Goal: Information Seeking & Learning: Find specific fact

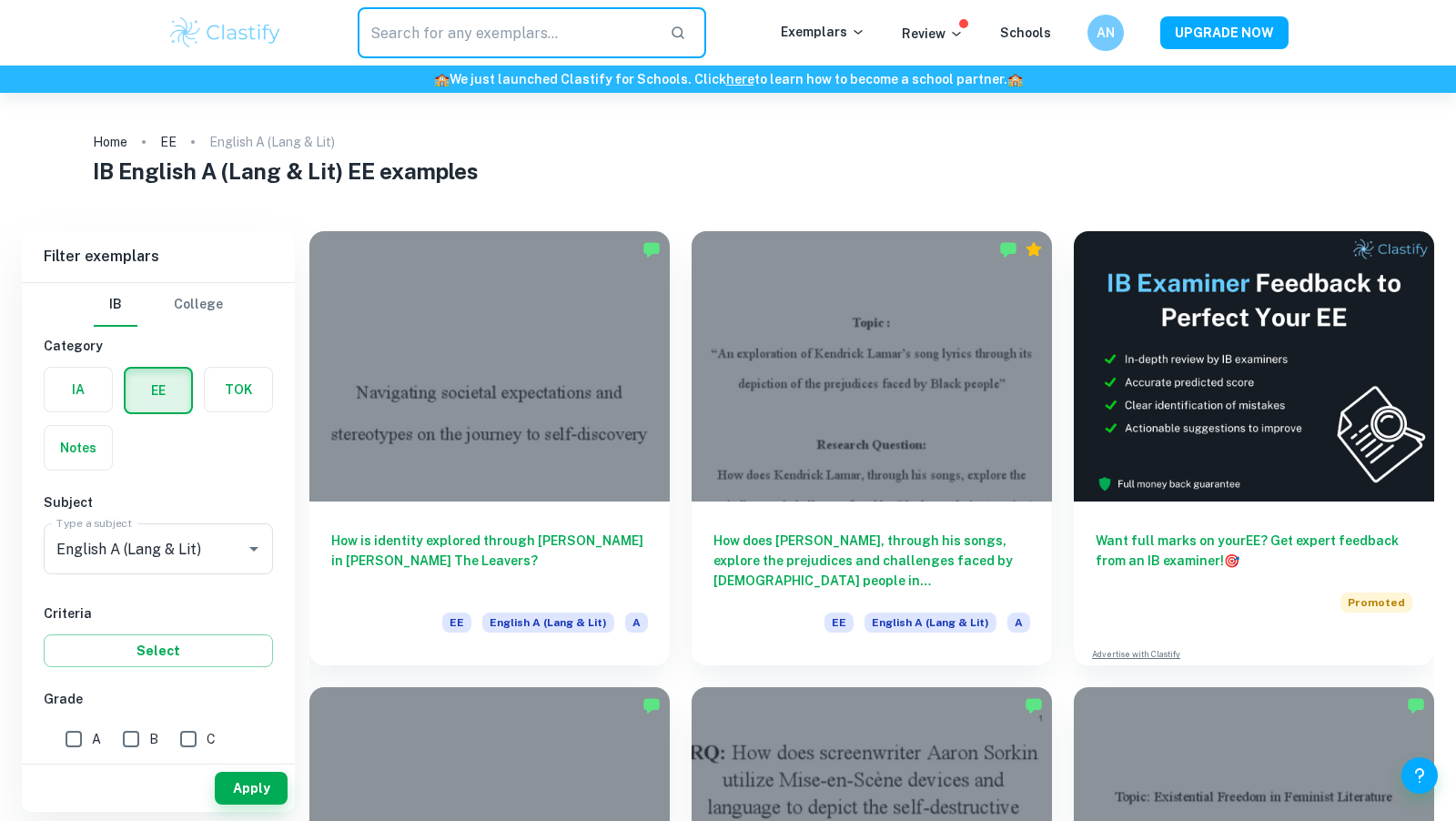
click at [565, 48] on input "text" at bounding box center [506, 33] width 297 height 51
type input "mandarin grade boundary"
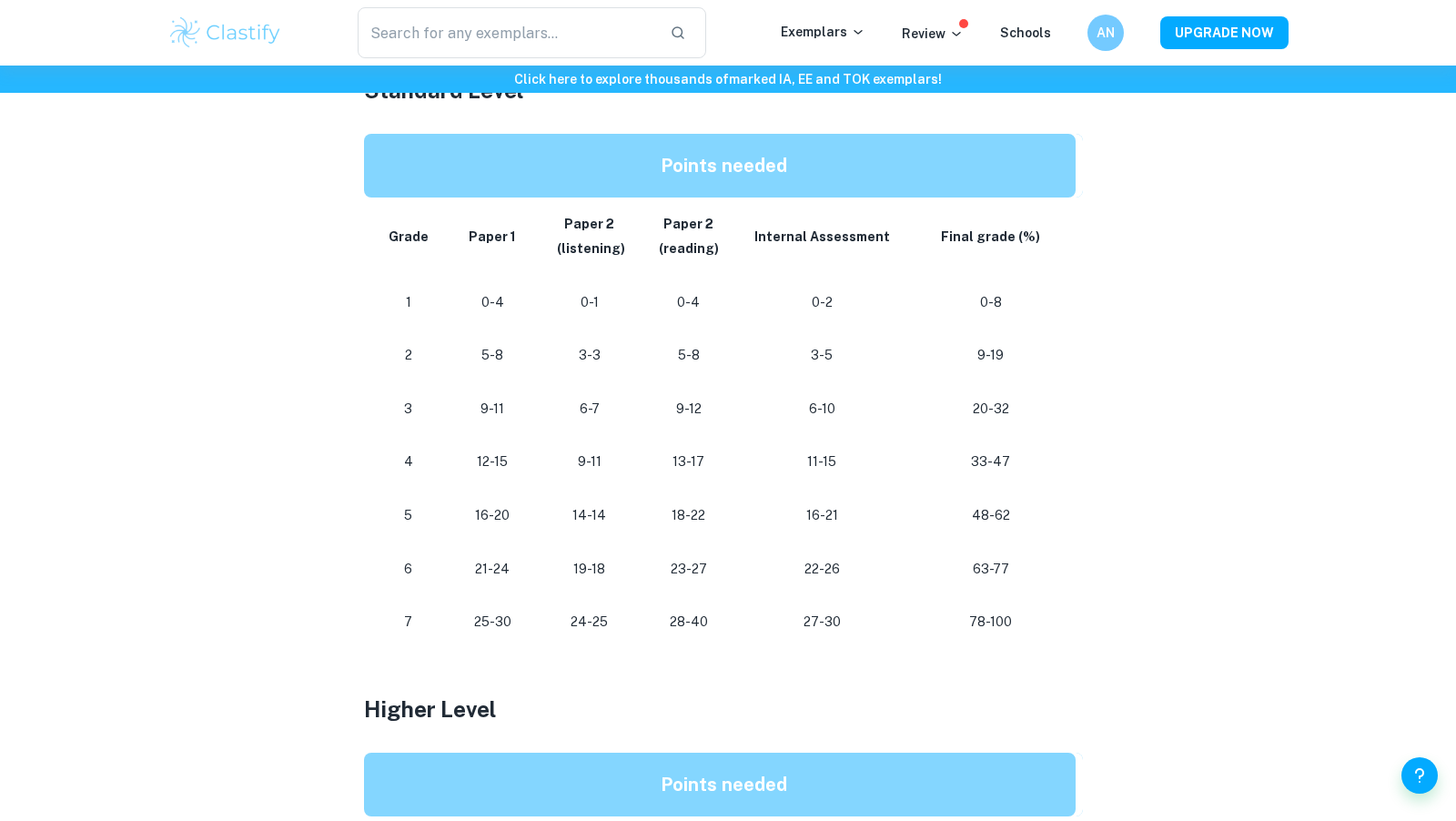
scroll to position [926, 0]
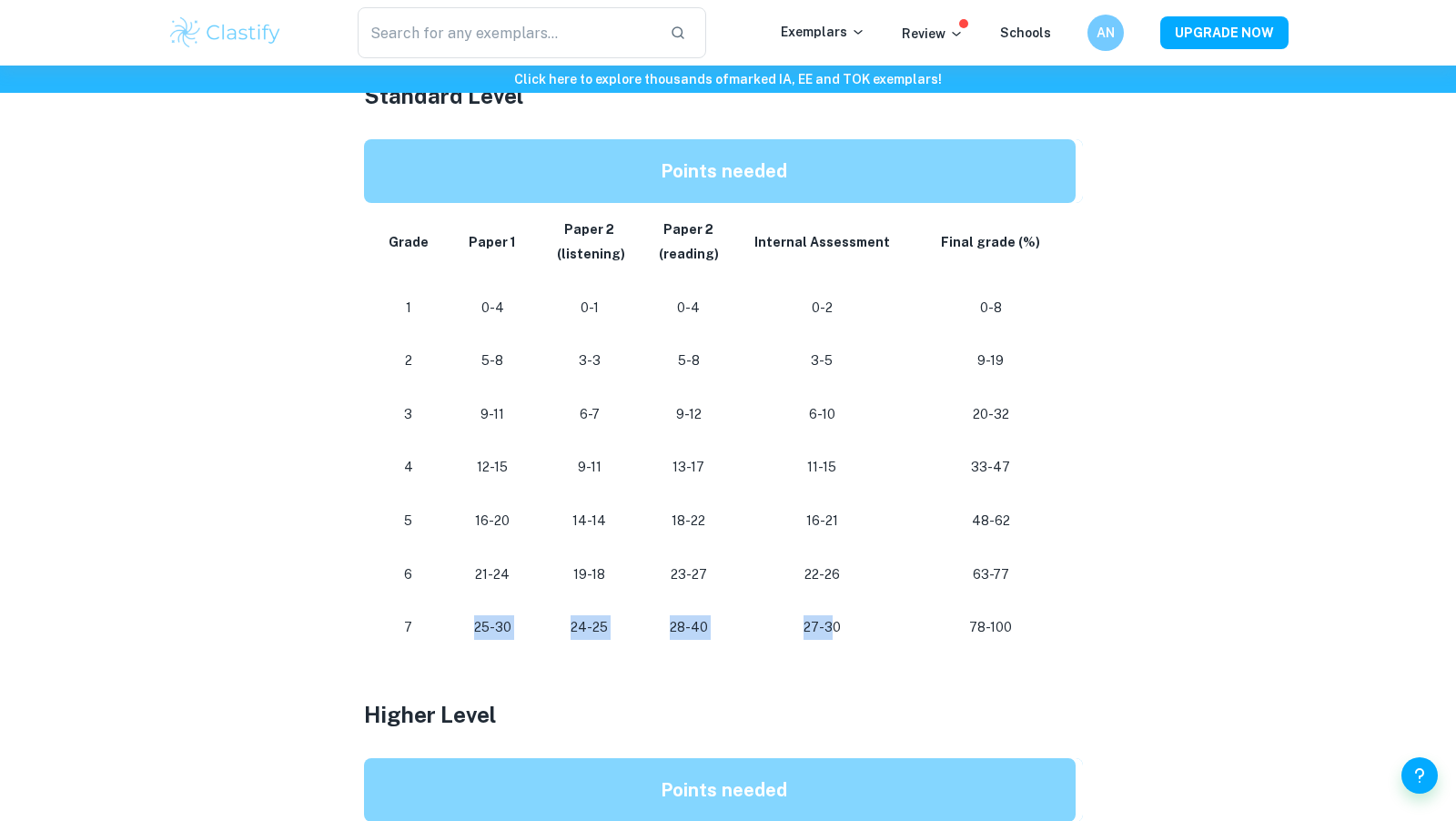
drag, startPoint x: 470, startPoint y: 627, endPoint x: 833, endPoint y: 613, distance: 363.3
click at [833, 613] on tr "[PHONE_NUMBER] [PHONE_NUMBER] 78-100" at bounding box center [723, 627] width 719 height 53
drag, startPoint x: 876, startPoint y: 623, endPoint x: 782, endPoint y: 623, distance: 94.0
click at [781, 623] on p "27-30" at bounding box center [822, 627] width 140 height 24
click at [1290, 625] on div "Home Blog IB Chinese B Grade Boundaries IB Chinese B Grade Boundaries By Wojtek…" at bounding box center [728, 398] width 1165 height 2517
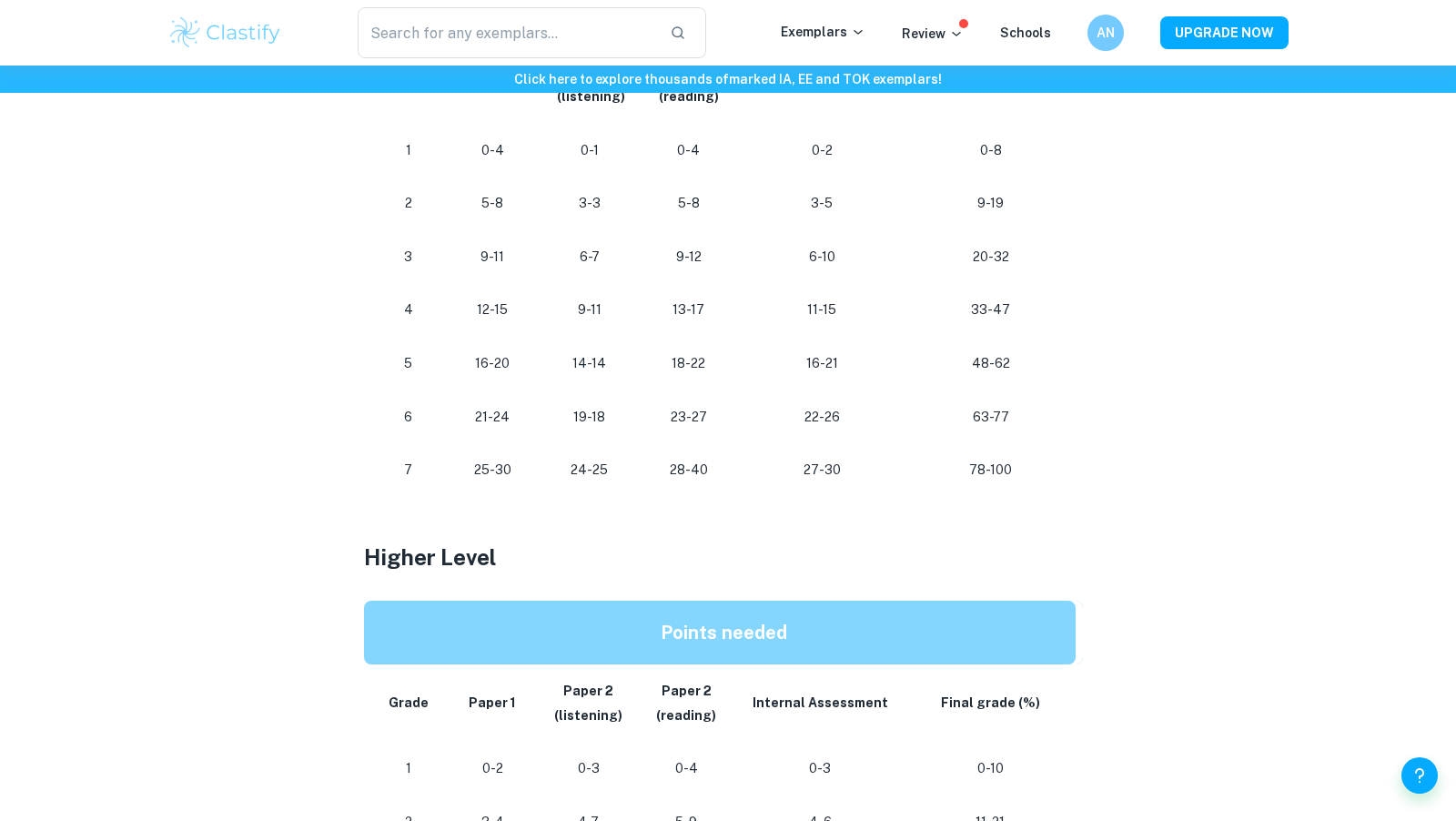
scroll to position [1082, 0]
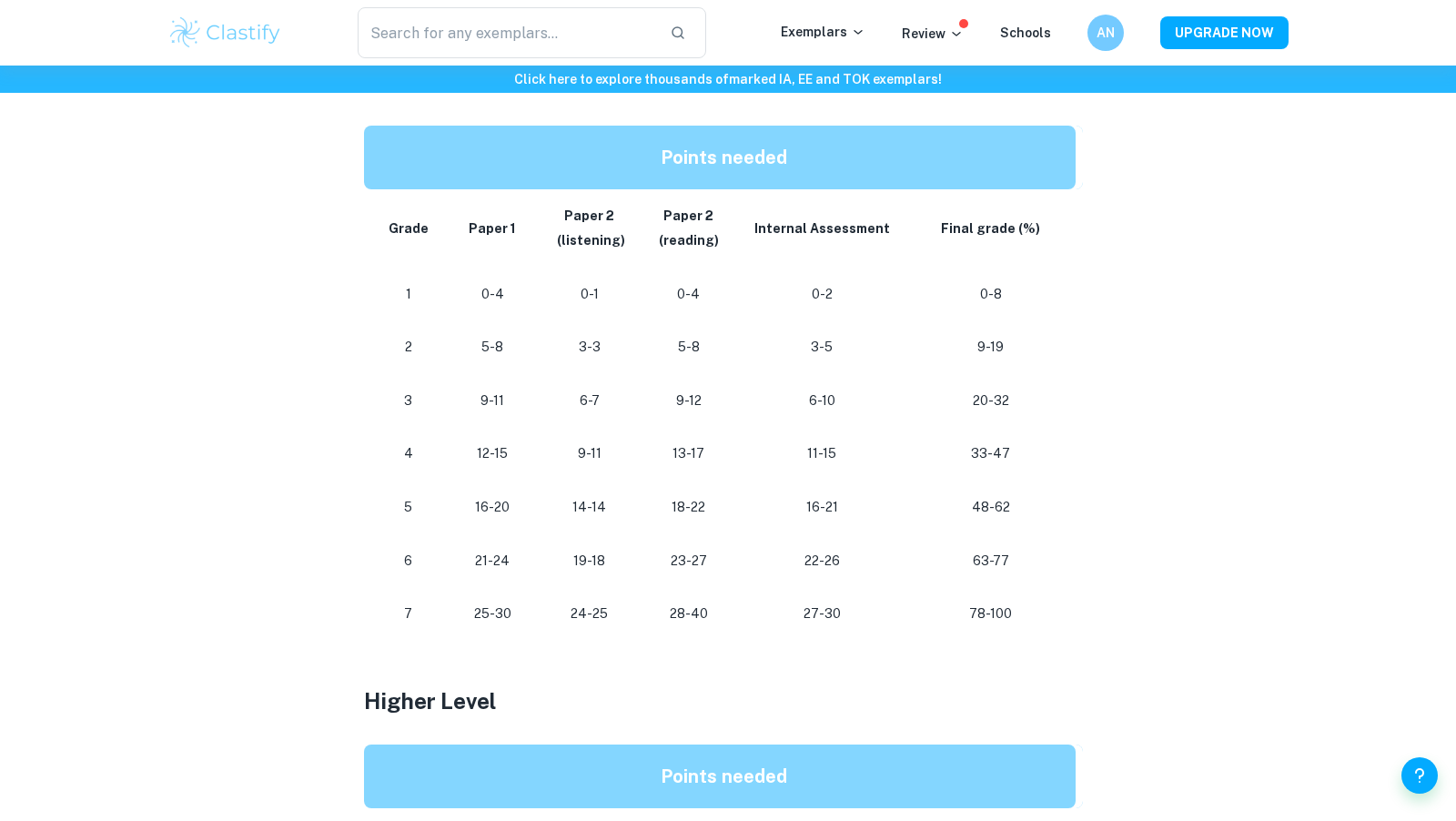
scroll to position [1020, 0]
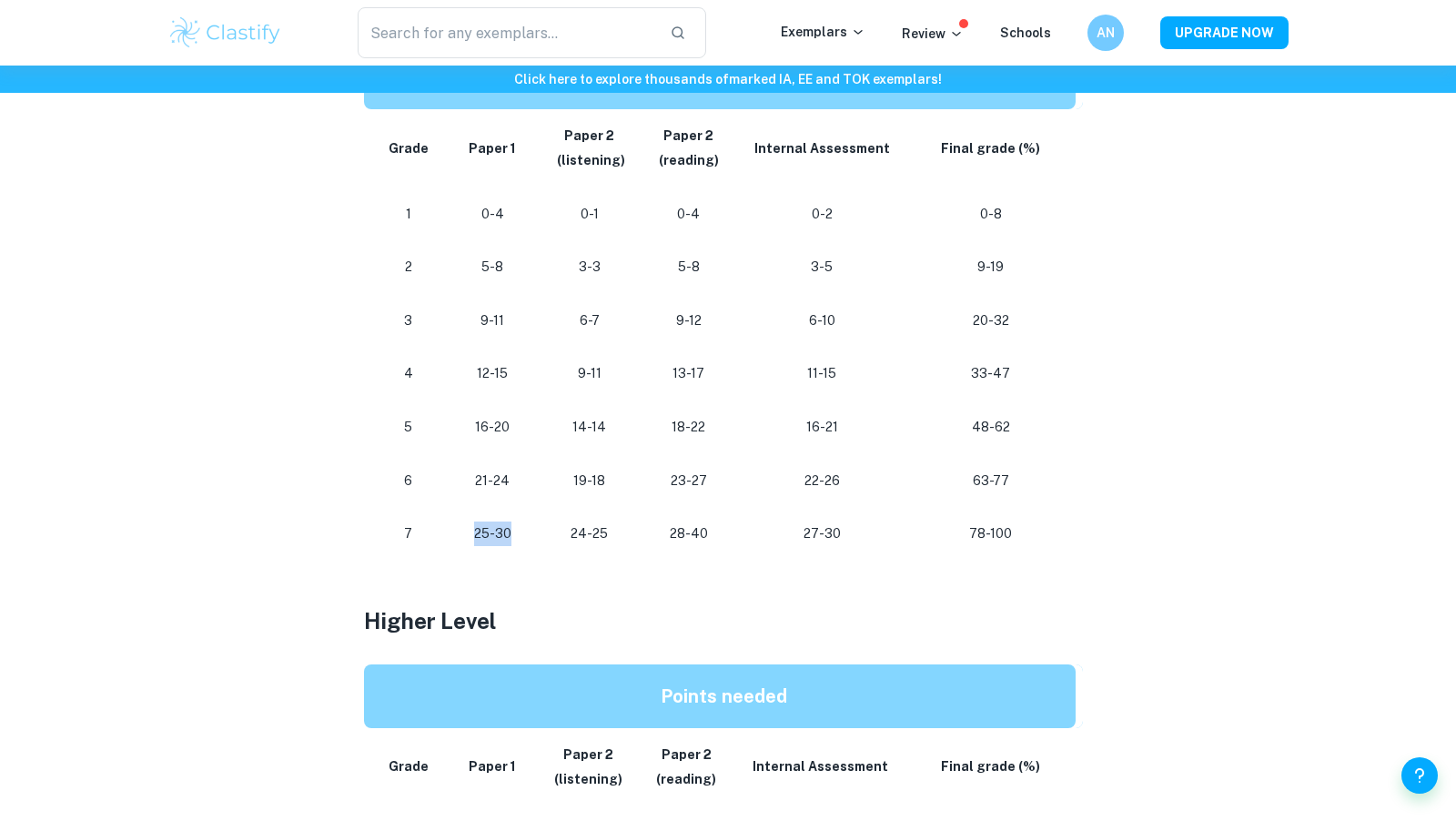
drag, startPoint x: 519, startPoint y: 521, endPoint x: 446, endPoint y: 523, distance: 73.0
click at [446, 523] on td "25-30" at bounding box center [492, 533] width 94 height 53
click at [467, 539] on p "25-30" at bounding box center [491, 533] width 65 height 24
drag, startPoint x: 461, startPoint y: 476, endPoint x: 532, endPoint y: 485, distance: 71.6
click at [532, 485] on td "21-24" at bounding box center [492, 480] width 94 height 53
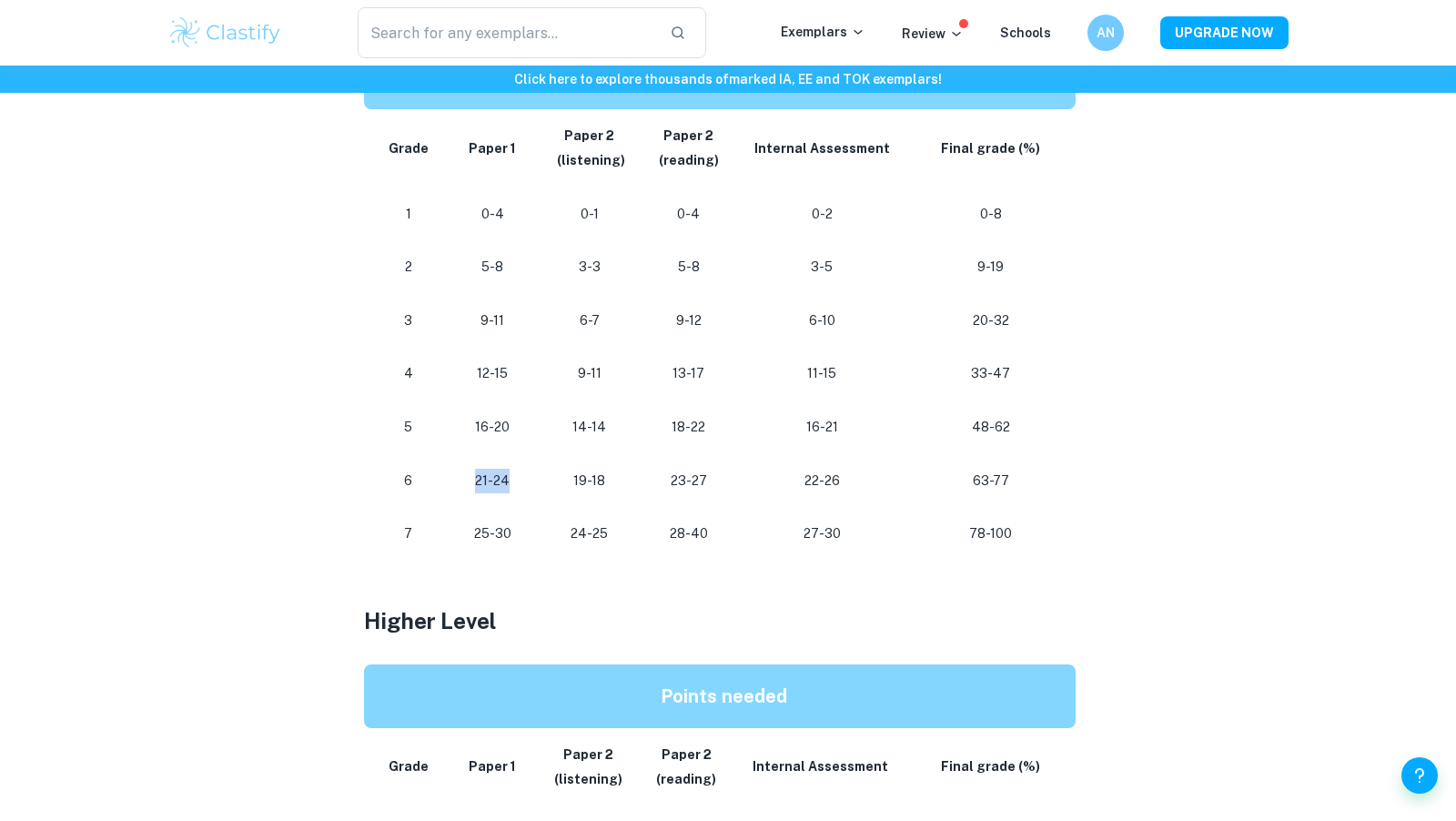
click at [531, 485] on td "21-24" at bounding box center [492, 480] width 94 height 53
drag, startPoint x: 527, startPoint y: 485, endPoint x: 457, endPoint y: 485, distance: 70.0
click at [457, 485] on td "21-24" at bounding box center [492, 480] width 94 height 53
drag, startPoint x: 457, startPoint y: 485, endPoint x: 520, endPoint y: 541, distance: 84.3
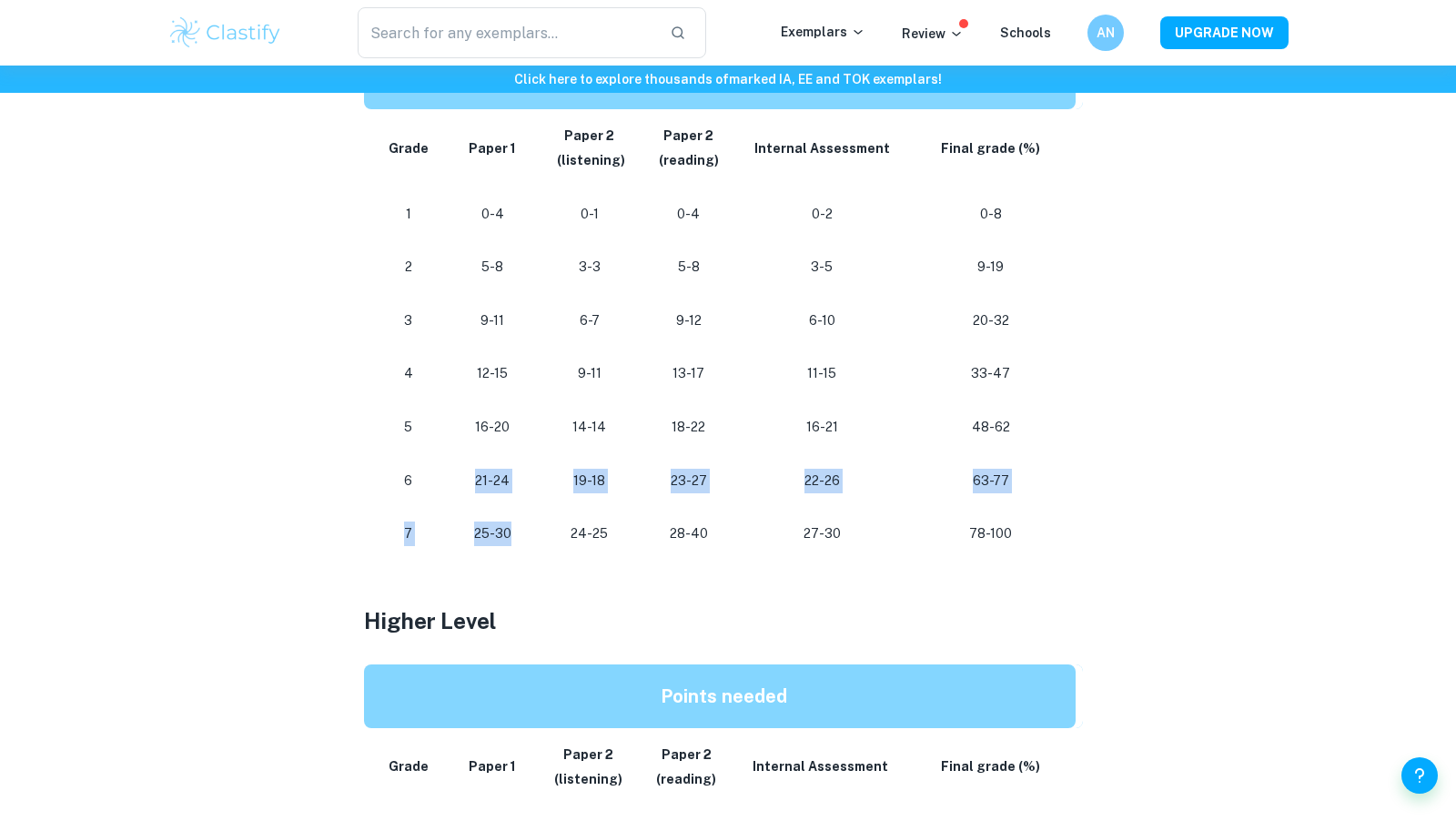
click at [520, 541] on tbody "Grade Paper 1 Paper 2 (listening) Paper 2 (reading) Internal Assessment Final g…" at bounding box center [723, 335] width 719 height 451
click at [520, 541] on p "25-30" at bounding box center [491, 533] width 65 height 24
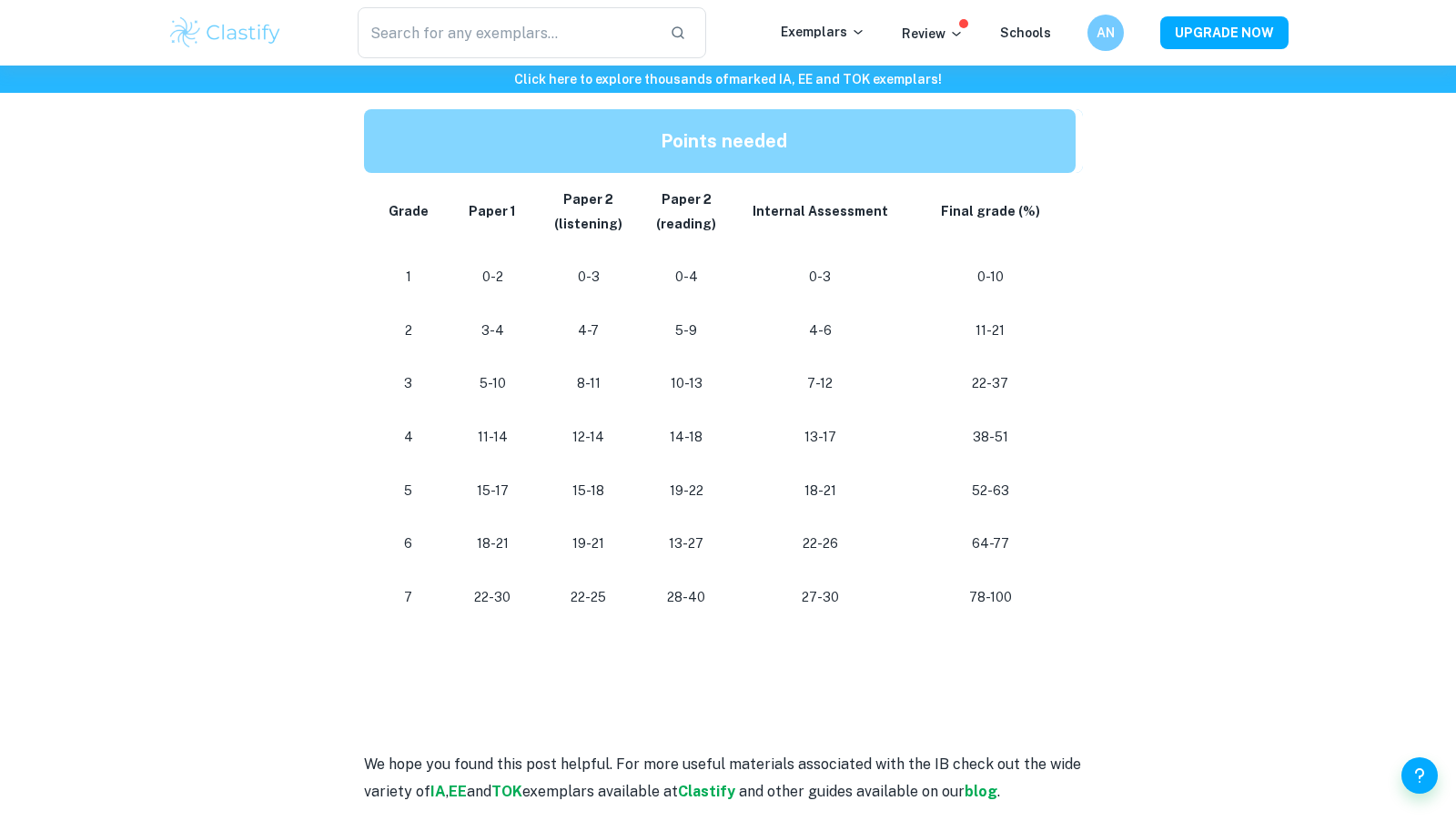
scroll to position [1578, 0]
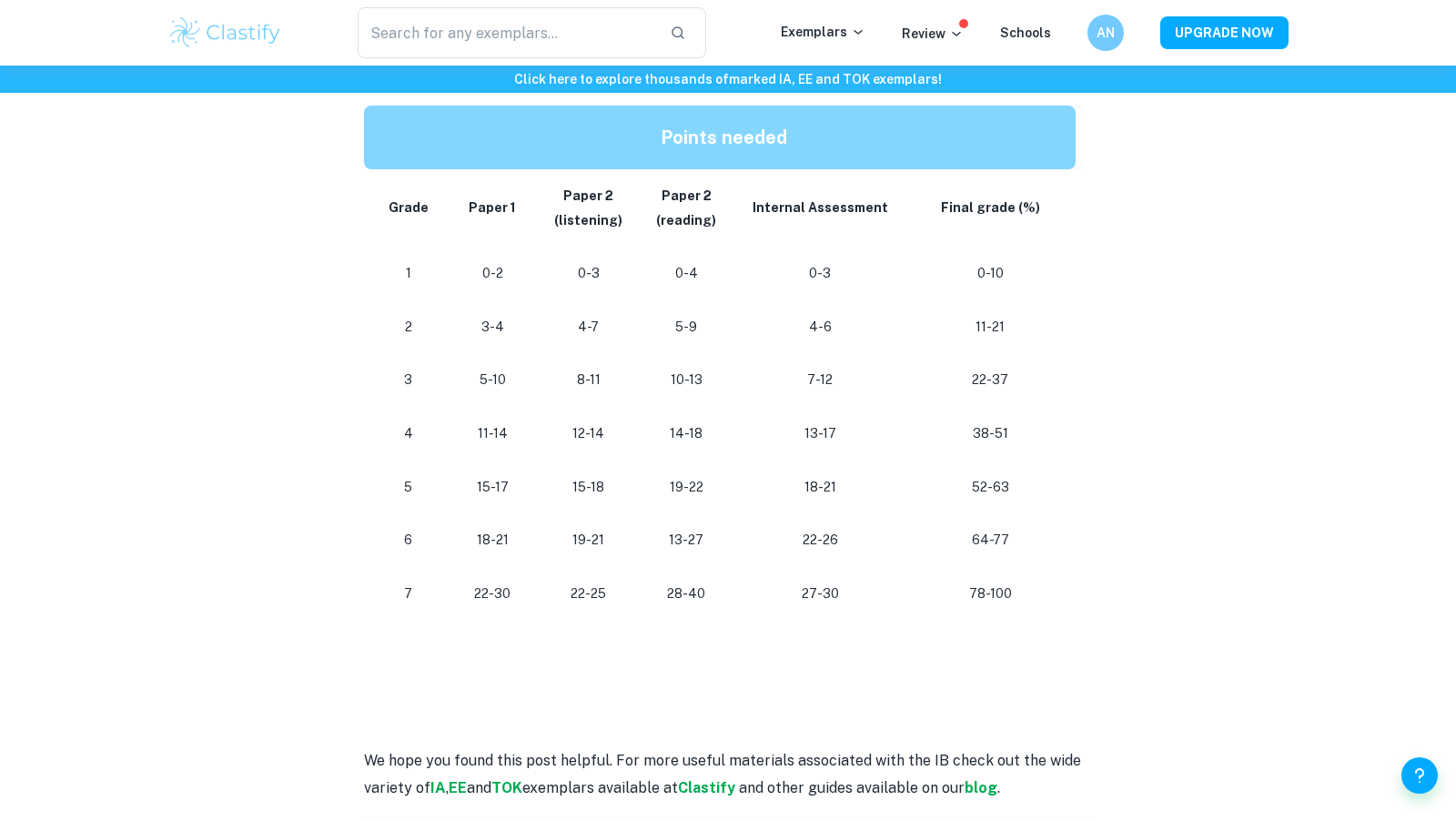
drag, startPoint x: 670, startPoint y: 605, endPoint x: 701, endPoint y: 611, distance: 31.6
click at [698, 611] on td "28-40" at bounding box center [686, 593] width 98 height 53
drag, startPoint x: 797, startPoint y: 604, endPoint x: 864, endPoint y: 606, distance: 67.0
click at [864, 606] on td "27-30" at bounding box center [819, 593] width 170 height 53
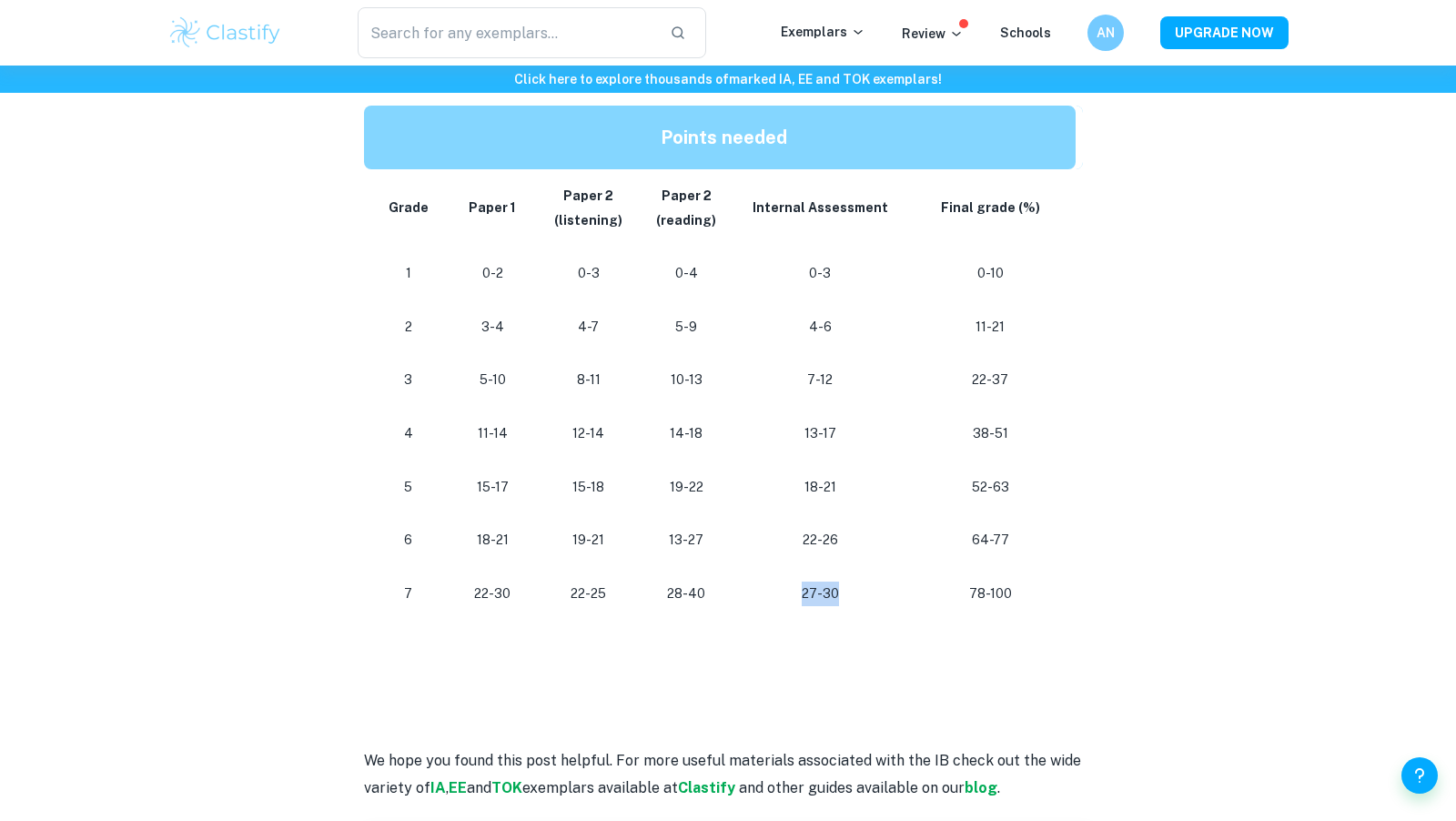
drag, startPoint x: 864, startPoint y: 606, endPoint x: 779, endPoint y: 588, distance: 86.9
click at [779, 588] on td "27-30" at bounding box center [819, 593] width 170 height 53
click at [779, 588] on p "27-30" at bounding box center [820, 593] width 141 height 24
drag, startPoint x: 779, startPoint y: 588, endPoint x: 872, endPoint y: 599, distance: 93.6
click at [872, 599] on p "27-30" at bounding box center [820, 593] width 141 height 24
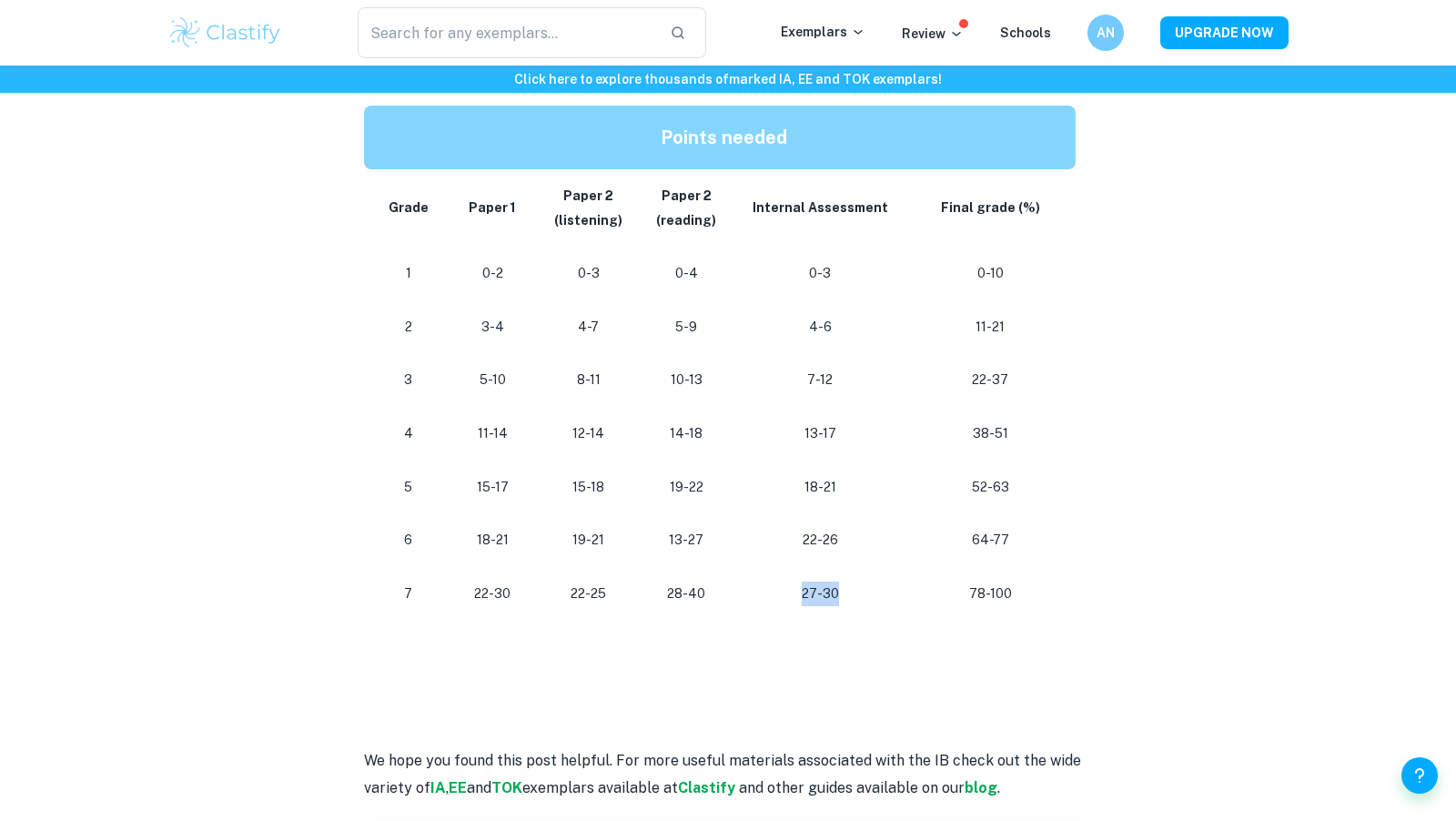
click at [872, 599] on p "27-30" at bounding box center [820, 593] width 141 height 24
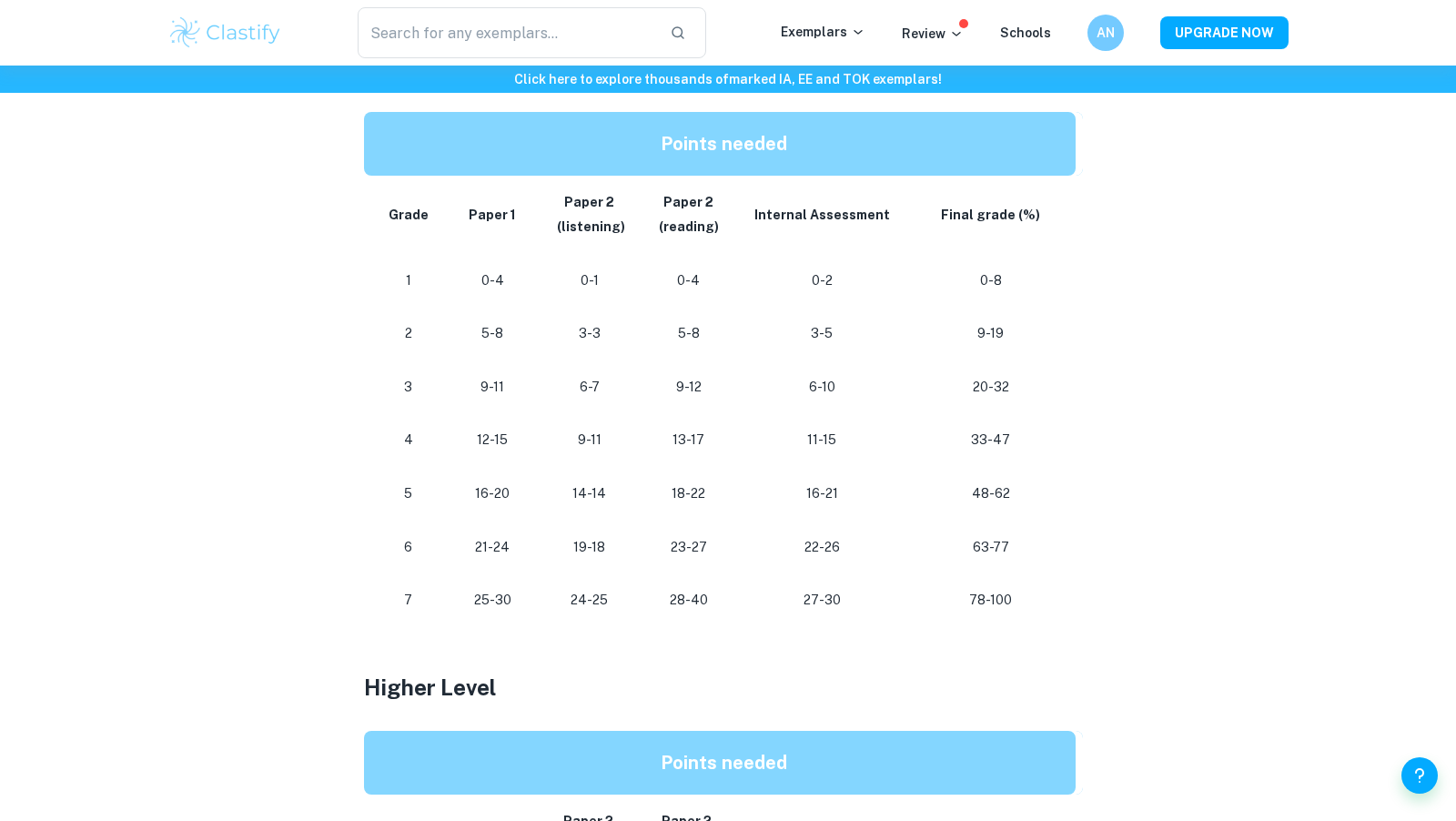
scroll to position [935, 0]
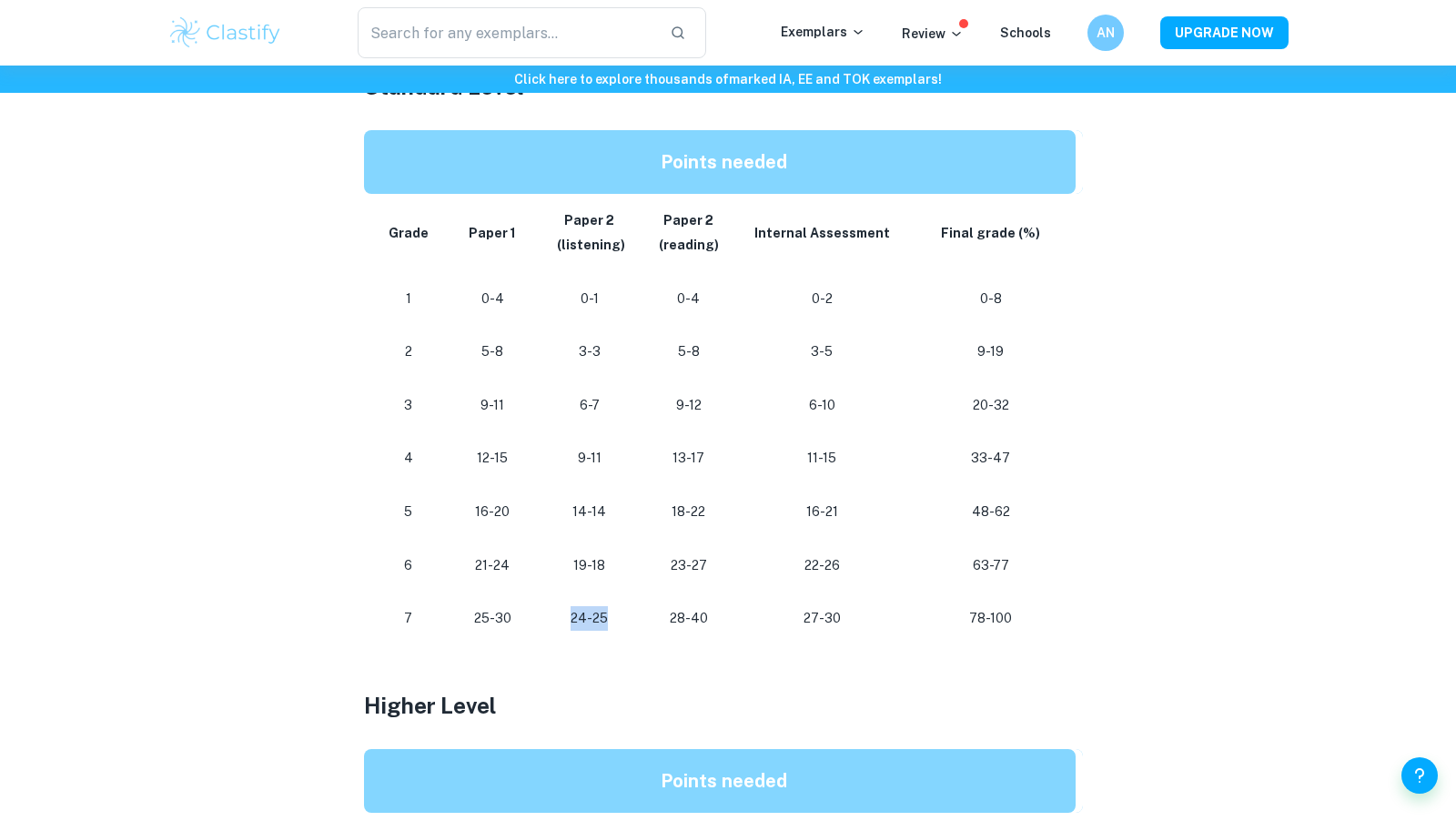
drag, startPoint x: 566, startPoint y: 615, endPoint x: 623, endPoint y: 623, distance: 57.6
click at [623, 623] on td "24-25" at bounding box center [590, 618] width 100 height 53
drag, startPoint x: 670, startPoint y: 621, endPoint x: 732, endPoint y: 627, distance: 62.3
click at [732, 627] on td "28-40" at bounding box center [689, 618] width 98 height 53
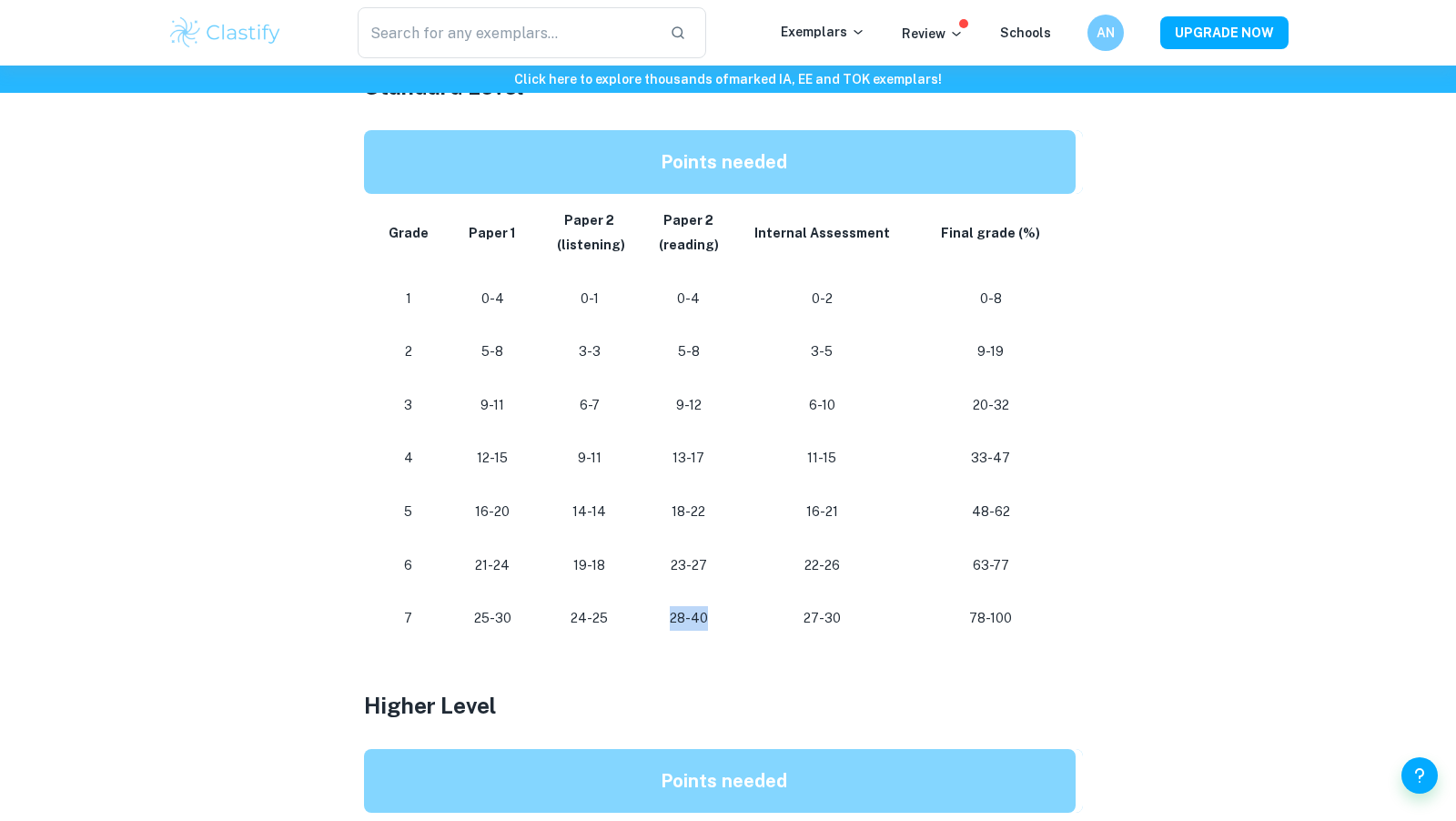
click at [732, 627] on td "28-40" at bounding box center [689, 618] width 98 height 53
drag, startPoint x: 670, startPoint y: 614, endPoint x: 735, endPoint y: 615, distance: 65.0
click at [735, 615] on tr "[PHONE_NUMBER] [PHONE_NUMBER] 78-100" at bounding box center [723, 618] width 719 height 53
click at [738, 615] on td "27-30" at bounding box center [822, 618] width 169 height 53
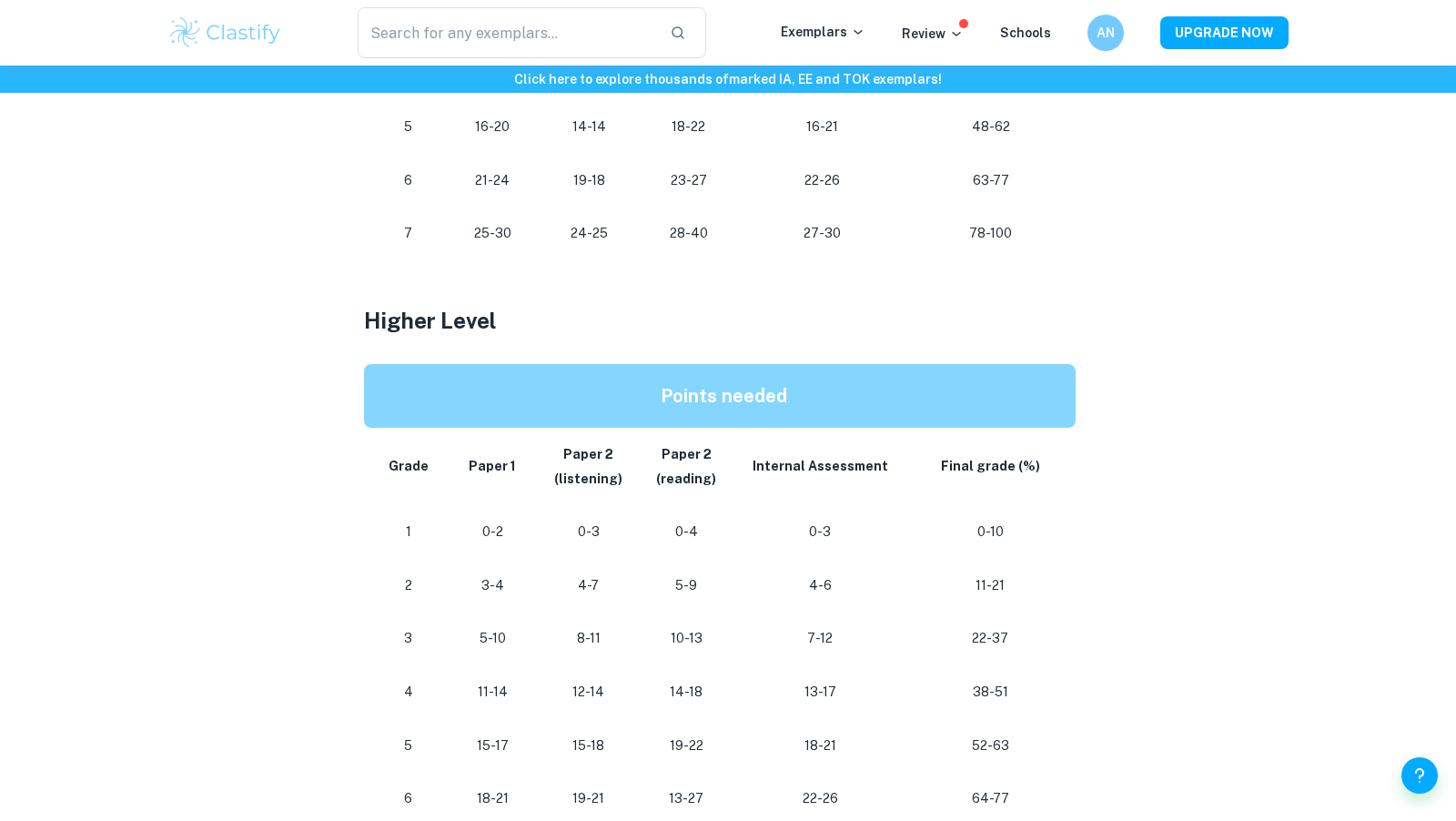
scroll to position [1147, 0]
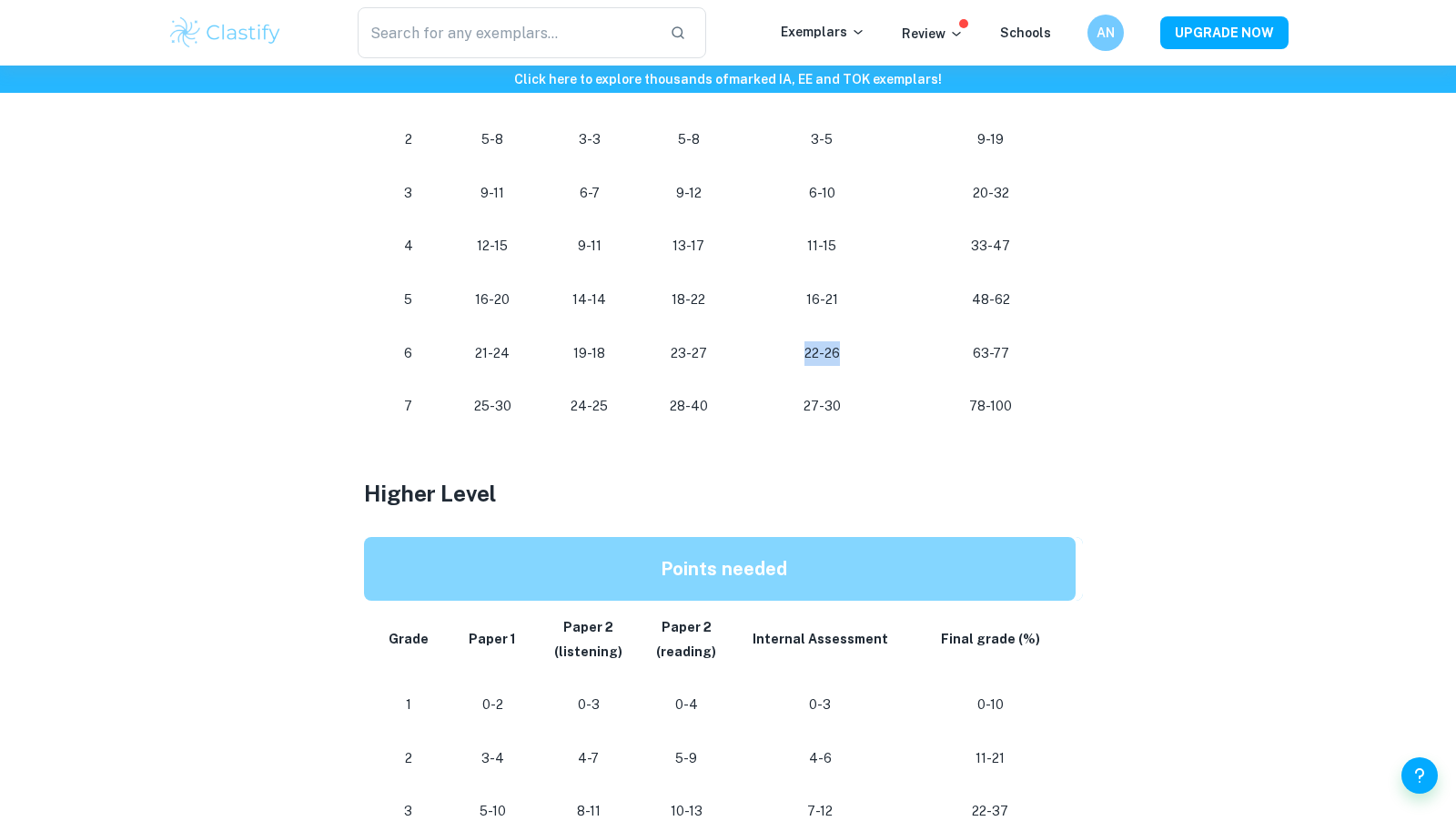
drag, startPoint x: 795, startPoint y: 355, endPoint x: 884, endPoint y: 358, distance: 89.1
click at [884, 358] on p "22-26" at bounding box center [822, 353] width 140 height 24
click at [859, 351] on p "22-26" at bounding box center [822, 353] width 140 height 24
drag, startPoint x: 859, startPoint y: 351, endPoint x: 755, endPoint y: 351, distance: 104.0
click at [755, 351] on p "22-26" at bounding box center [822, 353] width 140 height 24
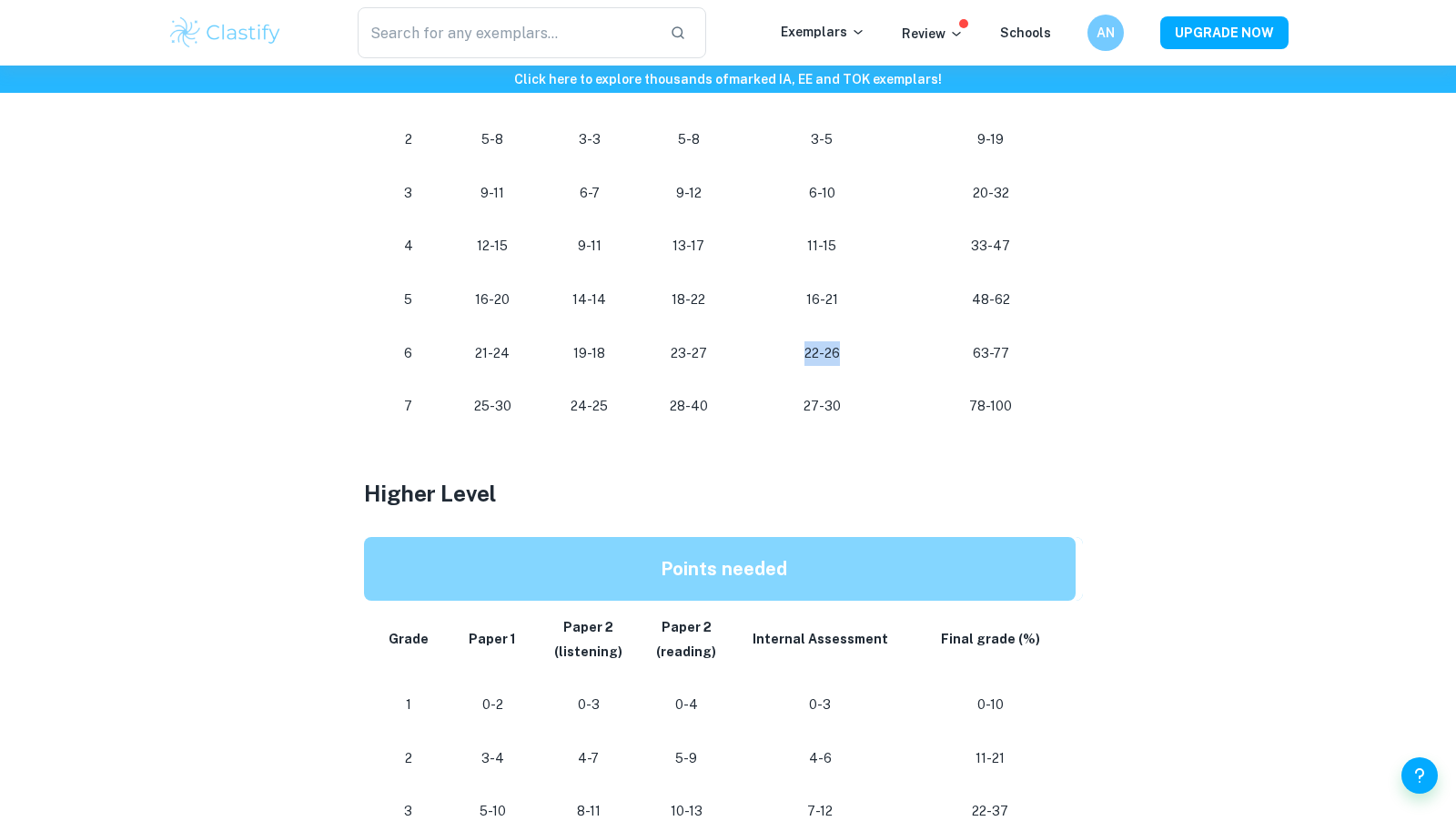
click at [756, 351] on p "22-26" at bounding box center [822, 353] width 140 height 24
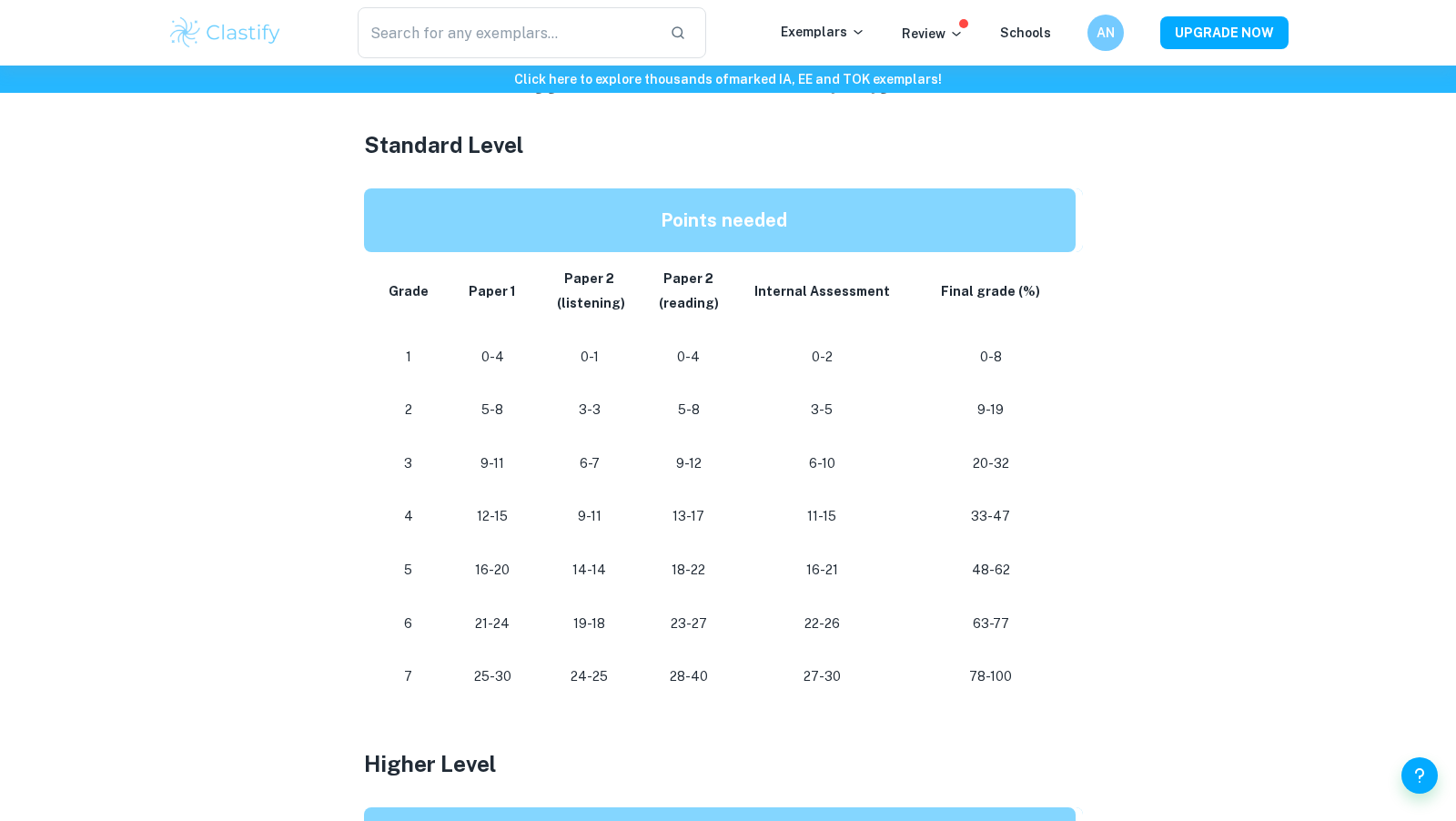
scroll to position [806, 0]
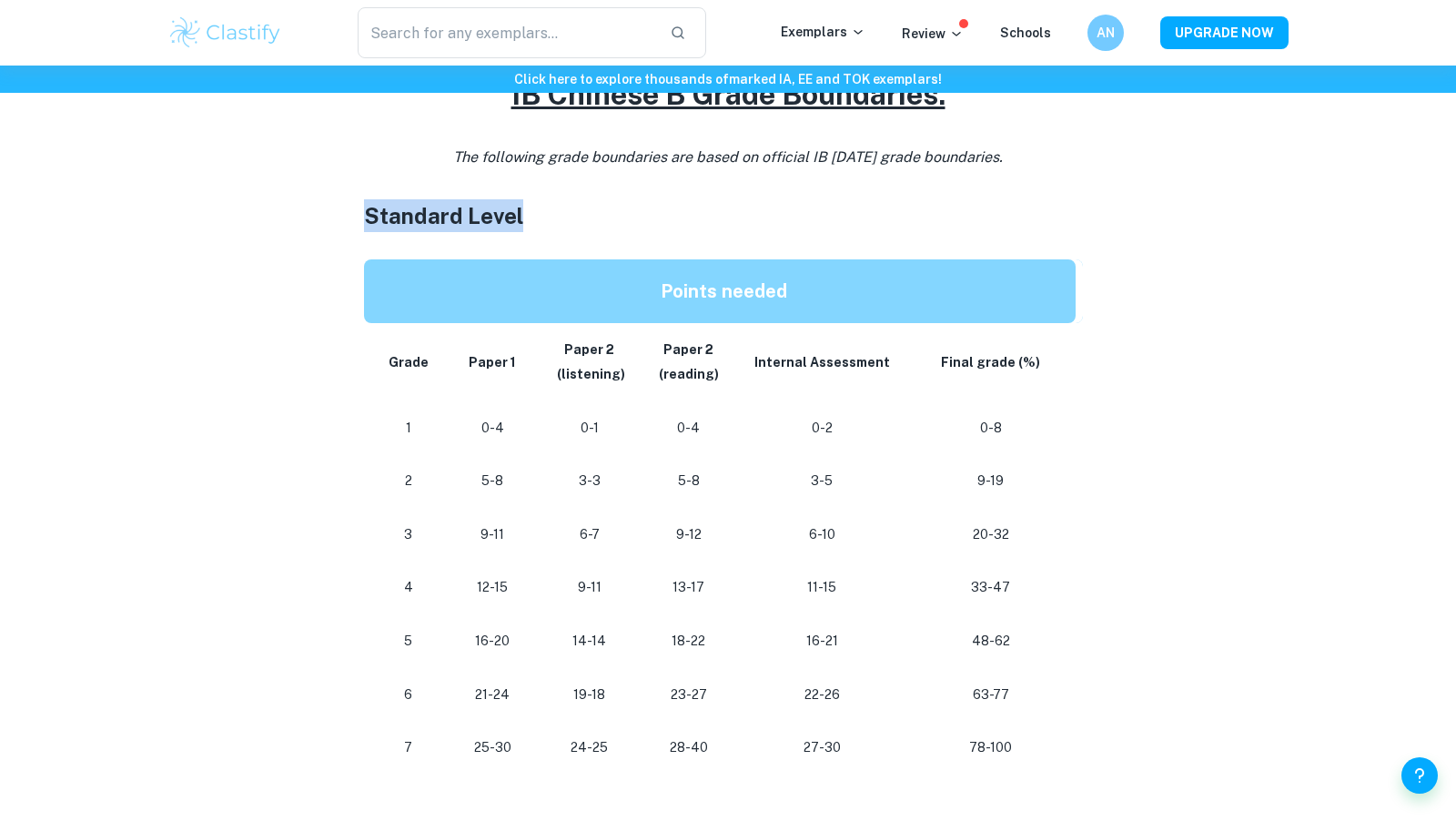
drag, startPoint x: 338, startPoint y: 217, endPoint x: 627, endPoint y: 217, distance: 289.0
click at [627, 217] on div "IB Chinese B Grade Boundaries By [PERSON_NAME] • [DATE] Get feedback on your Ch…" at bounding box center [728, 609] width 1121 height 2552
click at [627, 217] on h3 "Standard Level" at bounding box center [728, 216] width 728 height 33
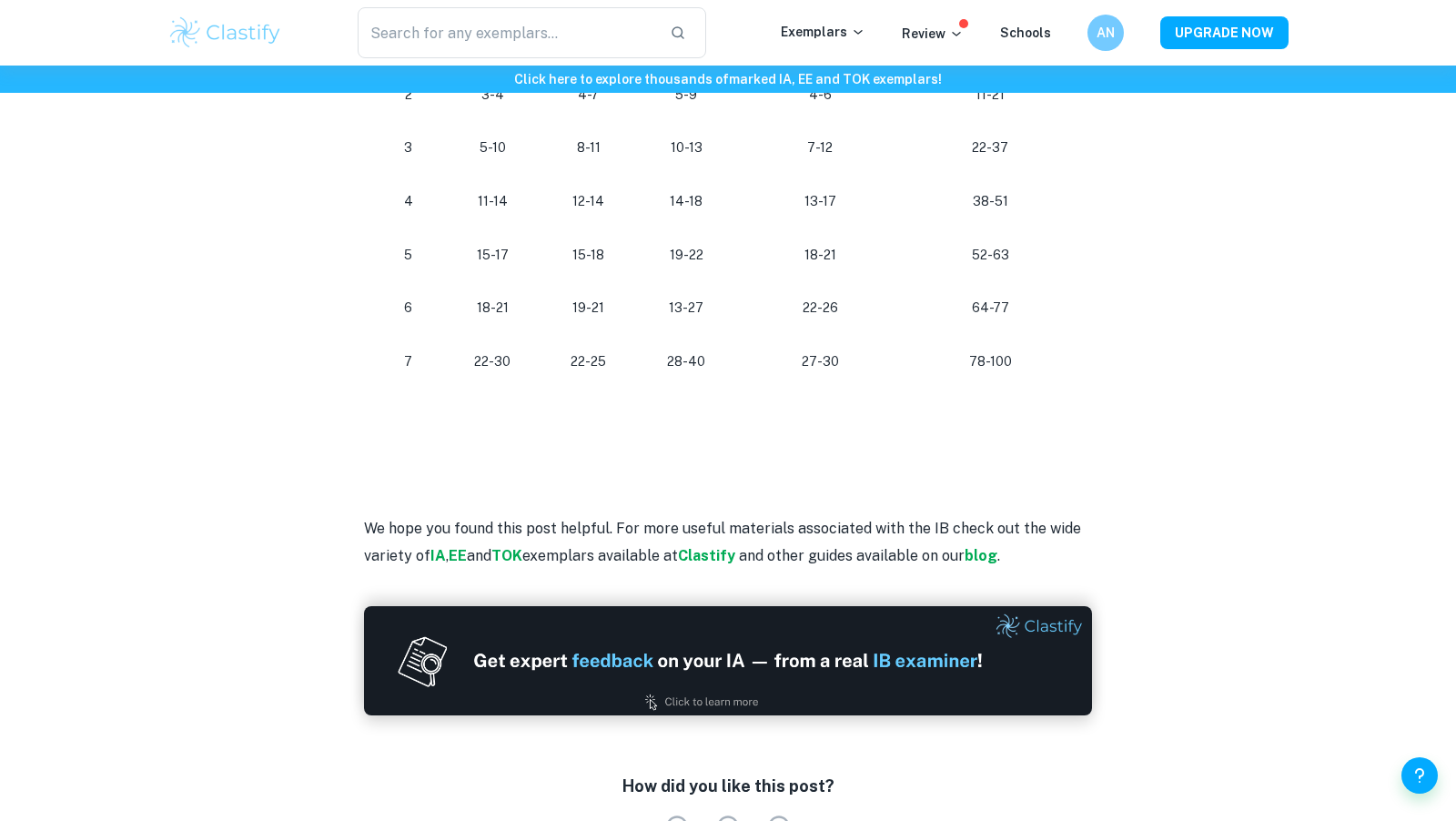
scroll to position [1205, 0]
